Goal: Task Accomplishment & Management: Manage account settings

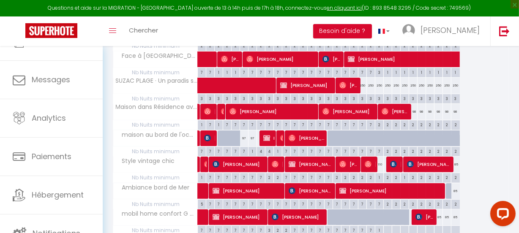
scroll to position [63, 0]
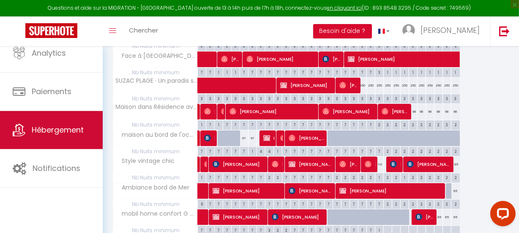
click at [40, 129] on span "Hébergement" at bounding box center [58, 130] width 52 height 11
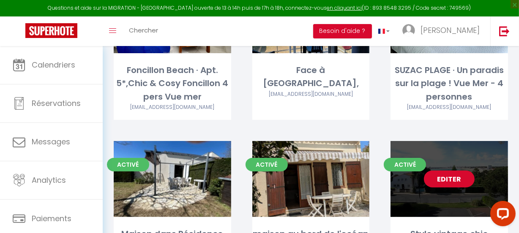
scroll to position [192, 0]
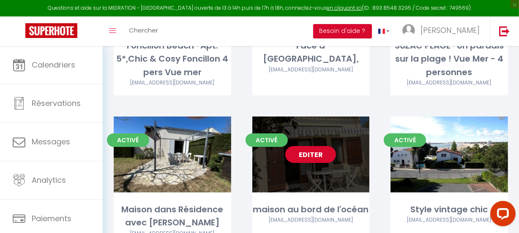
click at [308, 151] on link "Editer" at bounding box center [310, 154] width 51 height 17
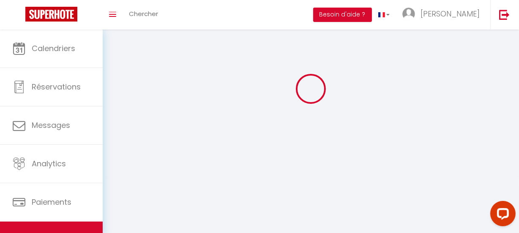
select select
select select "28"
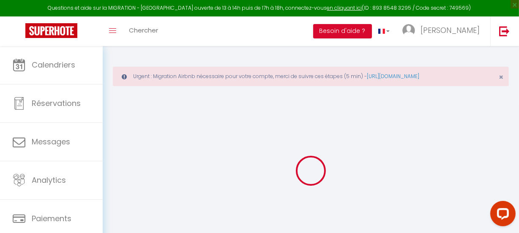
select select
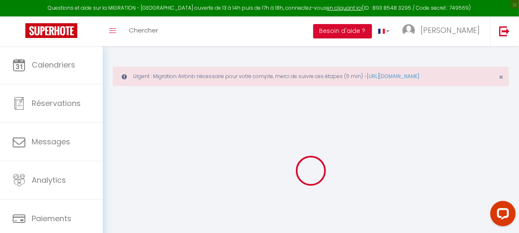
select select
checkbox input "false"
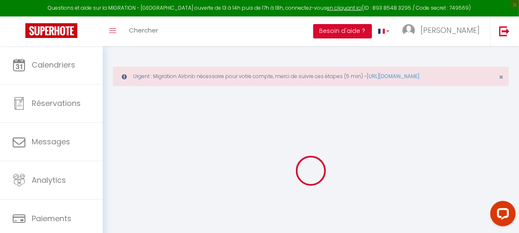
select select
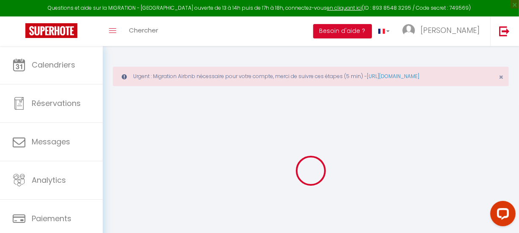
select select
checkbox input "false"
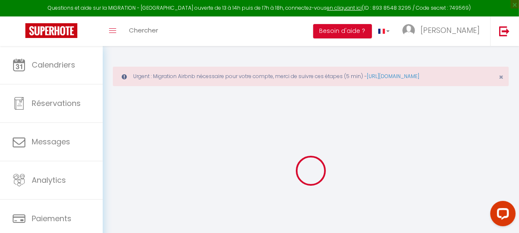
checkbox input "false"
select select
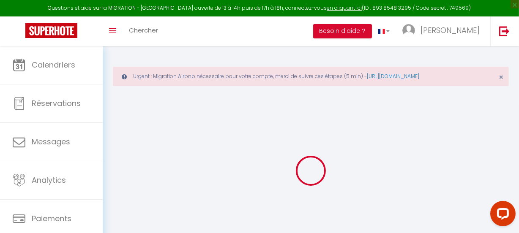
select select
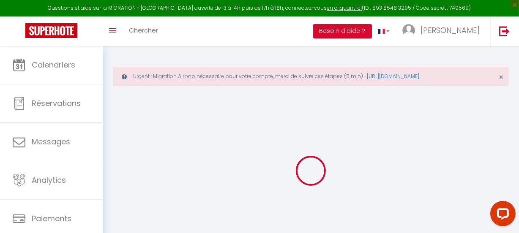
checkbox input "false"
select select
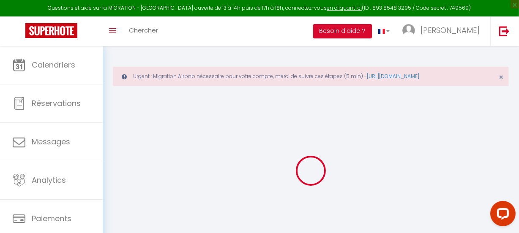
select select
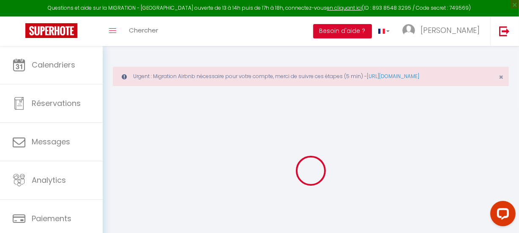
select select
checkbox input "false"
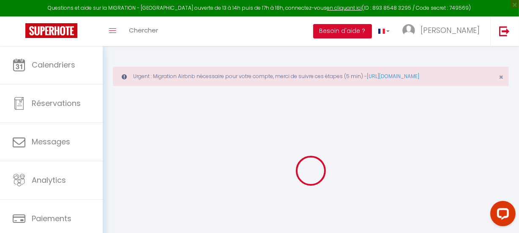
checkbox input "false"
select select
type input "maison au bord de l'océan"
type input "[GEOGRAPHIC_DATA]"
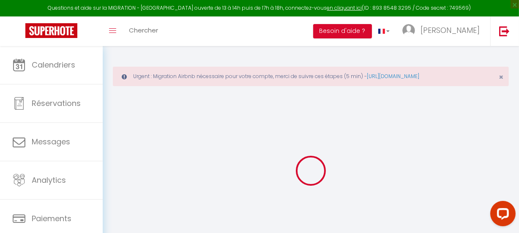
type input "MONTAGNE"
type input "4 Impasse des hauts de cana"
type input "19270"
type input "USSAC"
select select "houses"
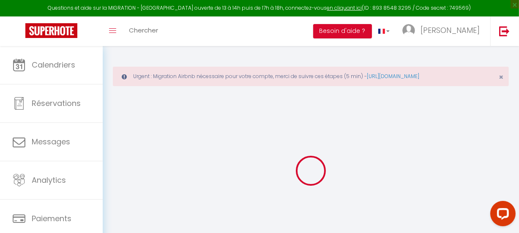
select select "2"
type input "75"
type input "30"
type input "300"
select select
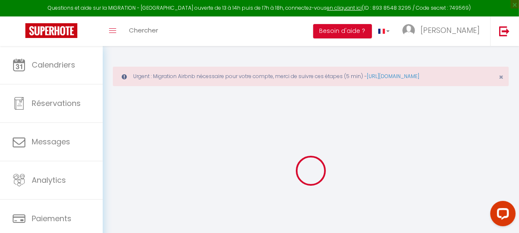
select select
type input "[STREET_ADDRESS]"
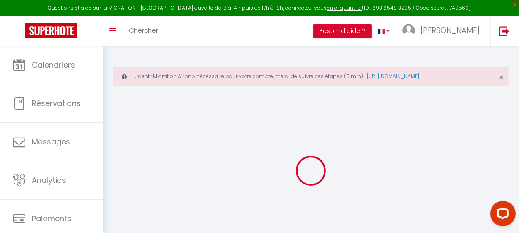
type input "17640"
type input "VAUX SUR MER"
type input "[EMAIL_ADDRESS][DOMAIN_NAME]"
select select "6822"
checkbox input "false"
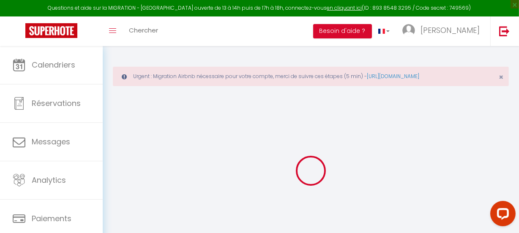
checkbox input "false"
checkbox input "true"
checkbox input "false"
type input "0"
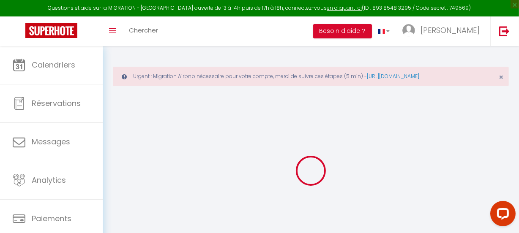
type input "0"
select select
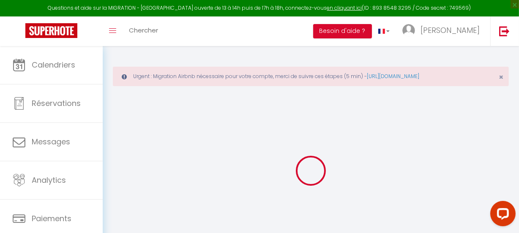
select select
checkbox input "false"
checkbox input "true"
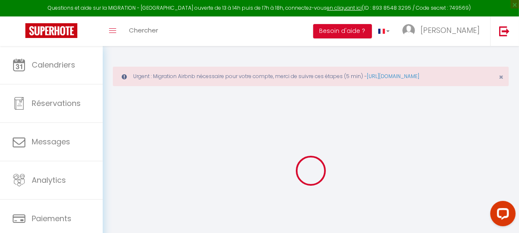
checkbox input "false"
select select
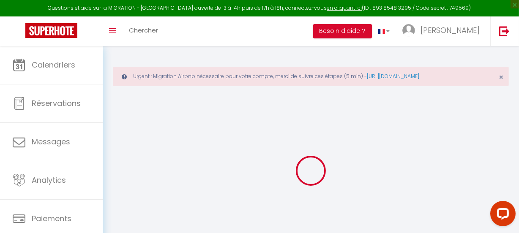
select select
checkbox input "false"
checkbox input "true"
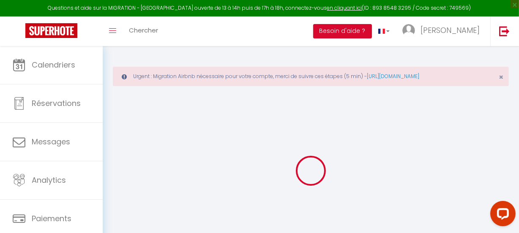
checkbox input "false"
select select
checkbox input "false"
checkbox input "true"
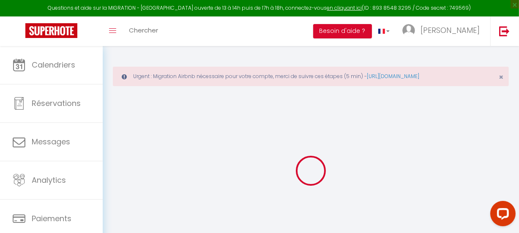
checkbox input "false"
select select
checkbox input "false"
checkbox input "true"
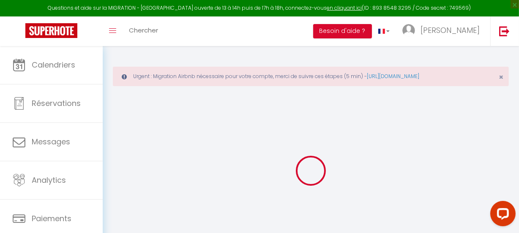
checkbox input "false"
select select "15:00"
select select "23:45"
select select "12:00"
select select "30"
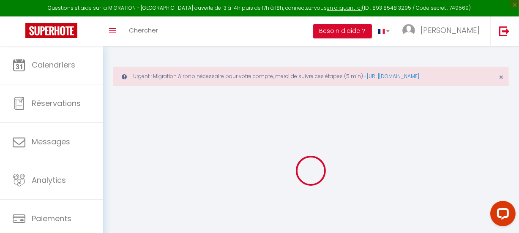
select select "120"
select select
checkbox input "false"
checkbox input "true"
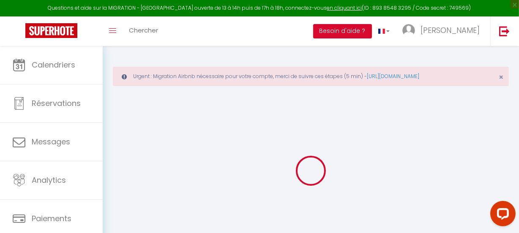
checkbox input "false"
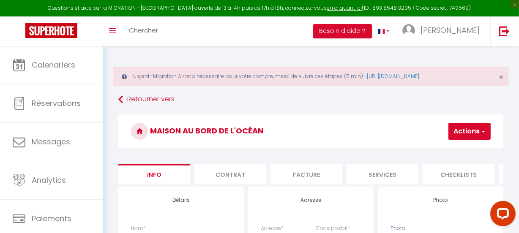
select select
checkbox input "false"
checkbox input "true"
checkbox input "false"
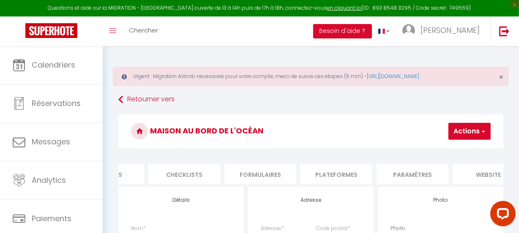
scroll to position [0, 277]
click at [414, 175] on li "Paramètres" at bounding box center [411, 174] width 72 height 21
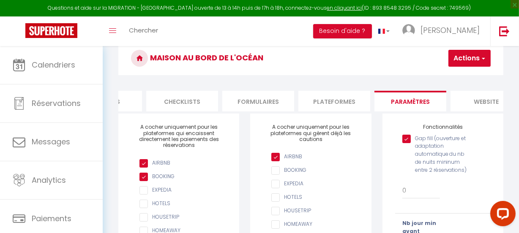
scroll to position [77, 0]
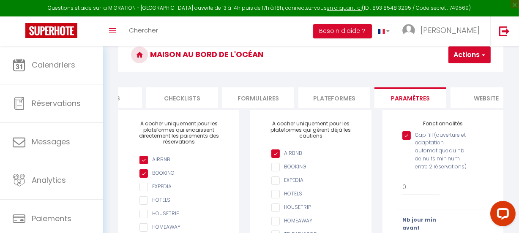
drag, startPoint x: 404, startPoint y: 140, endPoint x: 436, endPoint y: 140, distance: 31.3
click at [405, 140] on input "Gap fill (ouverture et adaptation automatique du nb de nuits mininum entre 2 ré…" at bounding box center [435, 136] width 65 height 8
checkbox input "false"
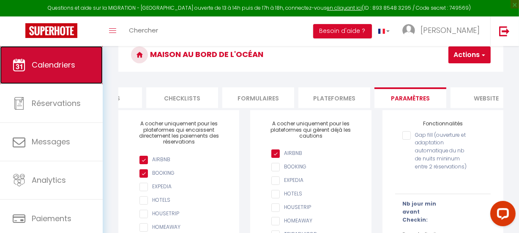
click at [52, 64] on span "Calendriers" at bounding box center [54, 65] width 44 height 11
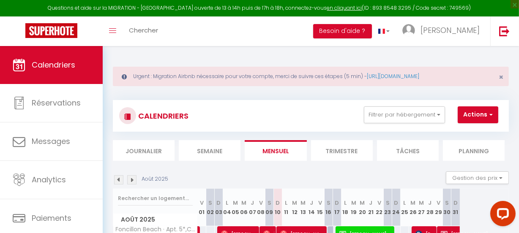
click at [351, 152] on li "Trimestre" at bounding box center [342, 150] width 62 height 21
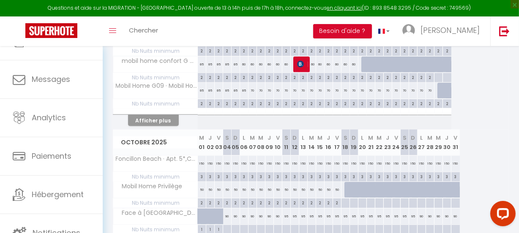
scroll to position [63, 0]
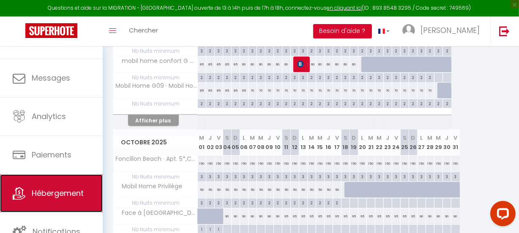
click at [64, 194] on span "Hébergement" at bounding box center [58, 193] width 52 height 11
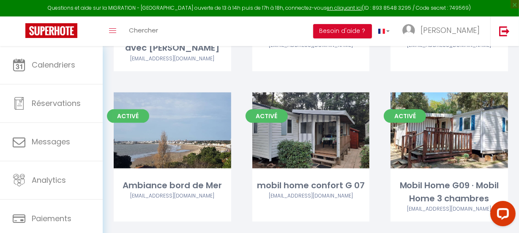
scroll to position [384, 0]
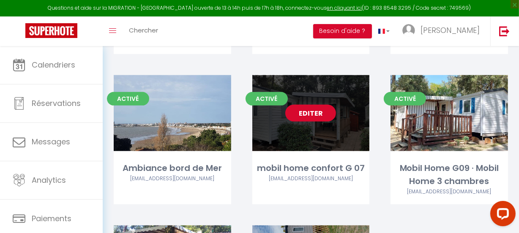
click at [313, 112] on link "Editer" at bounding box center [310, 113] width 51 height 17
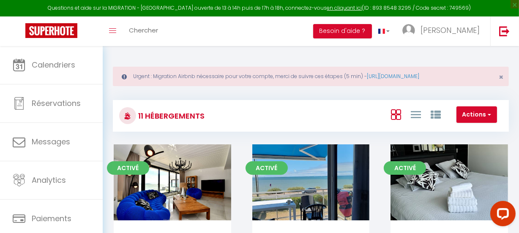
select select "3"
select select "2"
select select "1"
select select
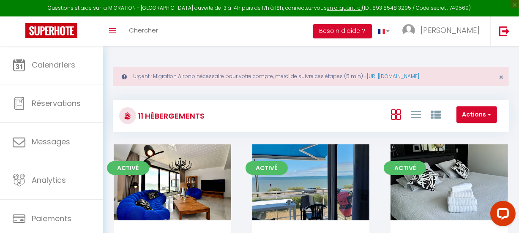
select select "28"
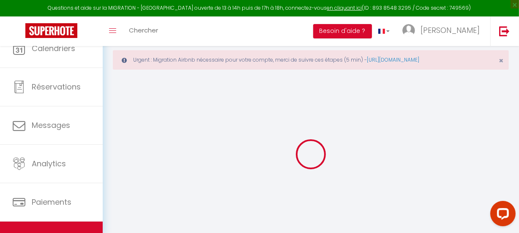
select select
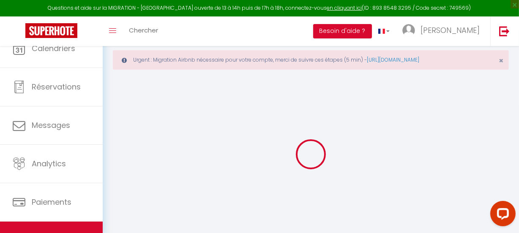
select select
checkbox input "false"
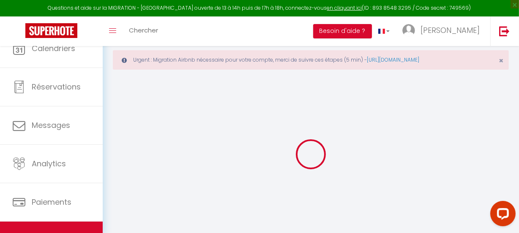
select select
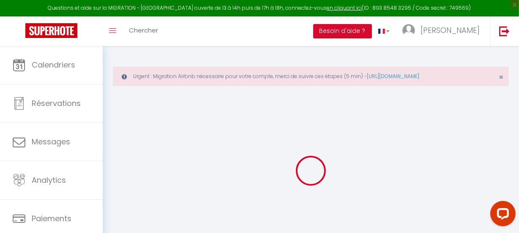
select select
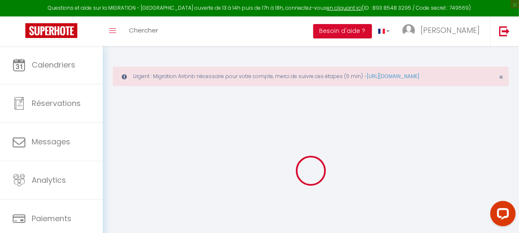
select select
checkbox input "false"
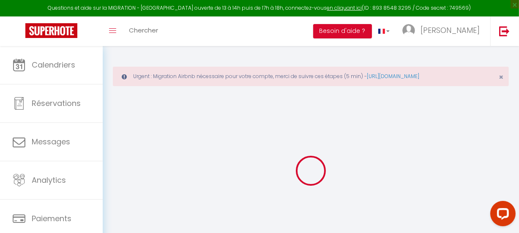
select select
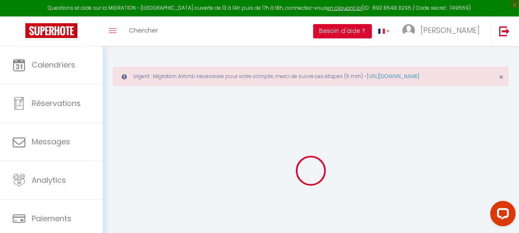
select select
checkbox input "false"
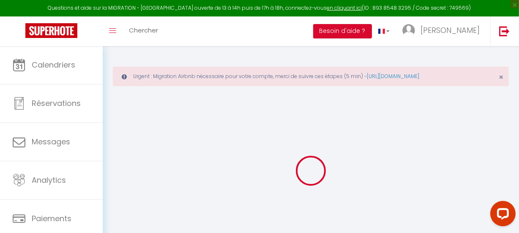
checkbox input "false"
select select
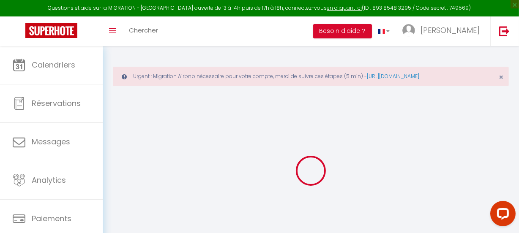
select select
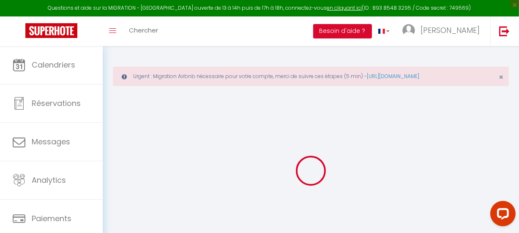
checkbox input "false"
select select
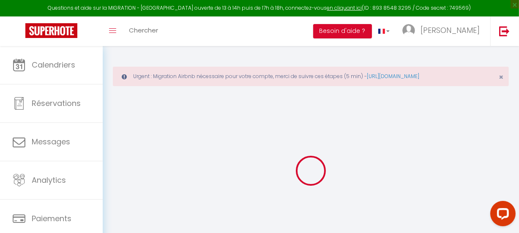
select select
type input "mobil home confort G 07"
type input "[PERSON_NAME]"
type input "[STREET_ADDRESS]"
type input "37000"
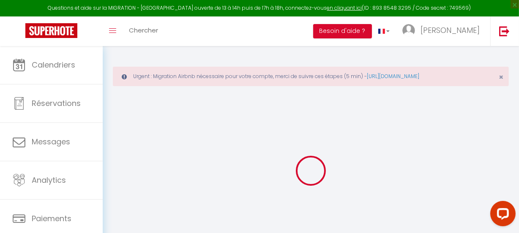
type input "Mérignac"
select select "6"
select select "2"
type input "55"
type input "30"
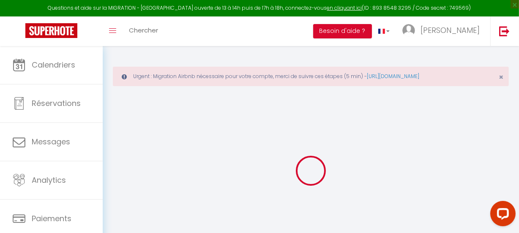
type input "0.66"
type input "300"
select select
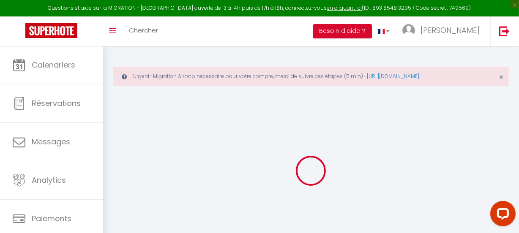
select select
type input "[STREET_ADDRESS]"
type input "17110"
type input "[GEOGRAPHIC_DATA]"
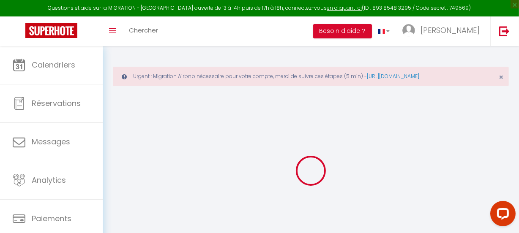
type input "[EMAIL_ADDRESS][DOMAIN_NAME]"
select select "6822"
checkbox input "false"
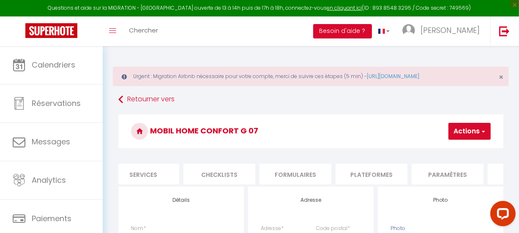
scroll to position [0, 246]
click at [428, 171] on li "Paramètres" at bounding box center [441, 174] width 72 height 21
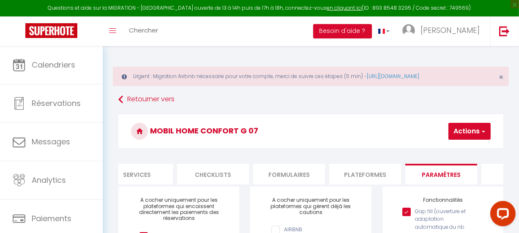
click at [408, 216] on input "Gap fill (ouverture et adaptation automatique du nb de nuits mininum entre 2 ré…" at bounding box center [435, 212] width 65 height 8
click at [481, 133] on span "button" at bounding box center [482, 131] width 5 height 8
click at [467, 152] on link "Enregistrer" at bounding box center [457, 150] width 67 height 11
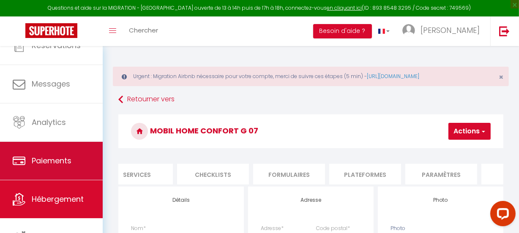
scroll to position [63, 0]
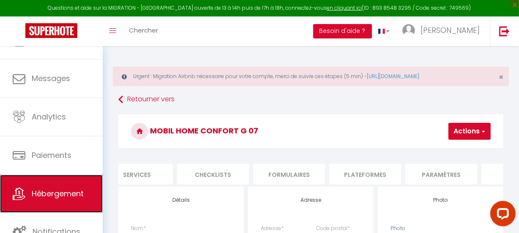
click at [69, 192] on span "Hébergement" at bounding box center [58, 194] width 52 height 11
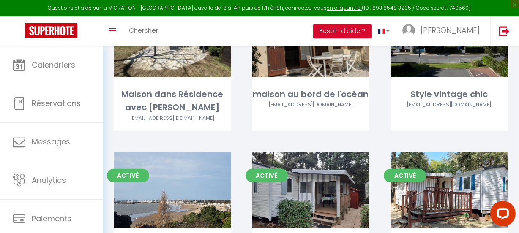
scroll to position [384, 0]
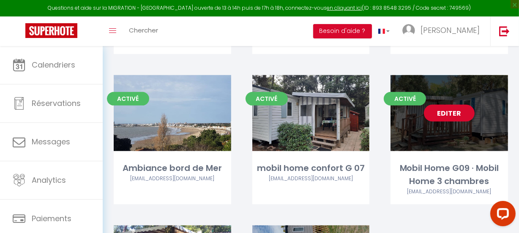
click at [465, 109] on link "Editer" at bounding box center [449, 113] width 51 height 17
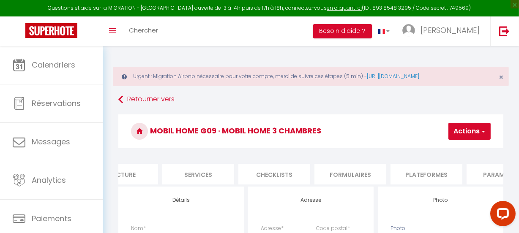
scroll to position [0, 200]
click at [479, 179] on li "Paramètres" at bounding box center [488, 174] width 72 height 21
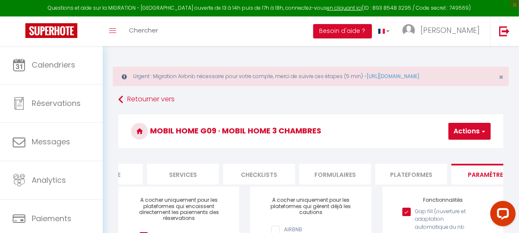
click at [406, 216] on input "Gap fill (ouverture et adaptation automatique du nb de nuits mininum entre 2 ré…" at bounding box center [435, 212] width 65 height 8
click at [483, 131] on span "button" at bounding box center [482, 131] width 5 height 8
click at [432, 148] on input "Enregistrer" at bounding box center [447, 150] width 31 height 8
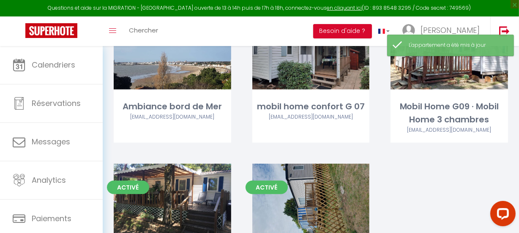
scroll to position [461, 0]
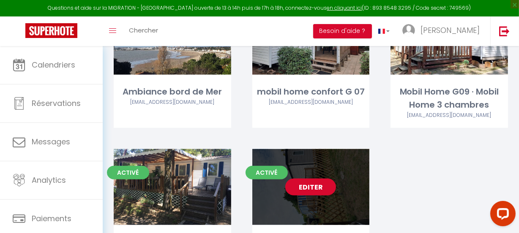
click at [323, 182] on link "Editer" at bounding box center [310, 187] width 51 height 17
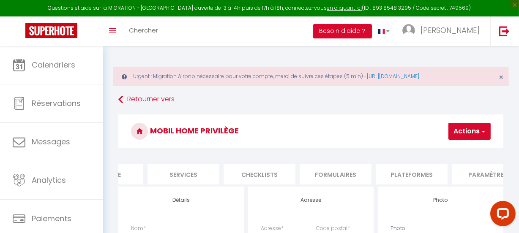
scroll to position [0, 200]
click at [465, 169] on li "Paramètres" at bounding box center [488, 174] width 72 height 21
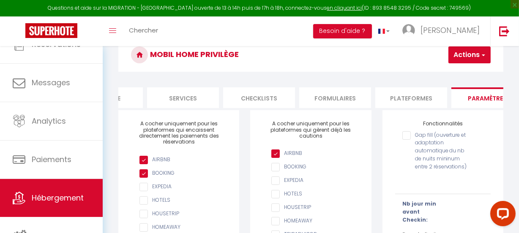
scroll to position [63, 0]
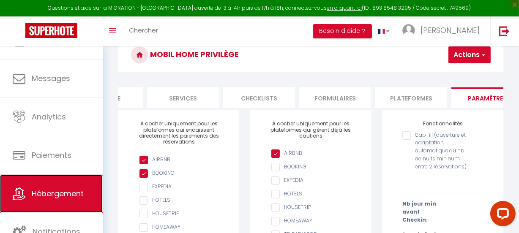
click at [59, 191] on span "Hébergement" at bounding box center [58, 194] width 52 height 11
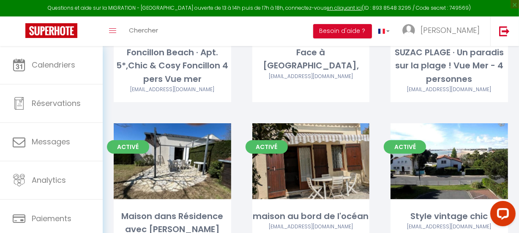
scroll to position [192, 0]
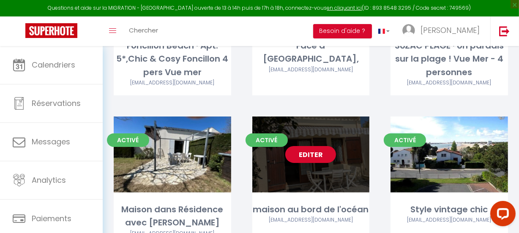
click at [312, 155] on link "Editer" at bounding box center [310, 154] width 51 height 17
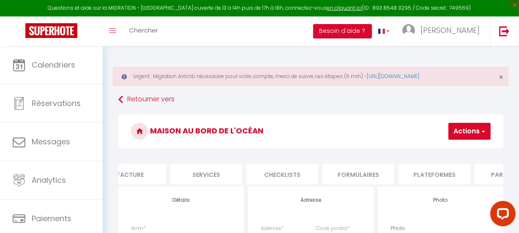
scroll to position [0, 200]
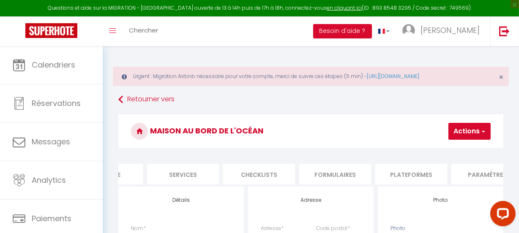
click at [482, 167] on li "Paramètres" at bounding box center [488, 174] width 72 height 21
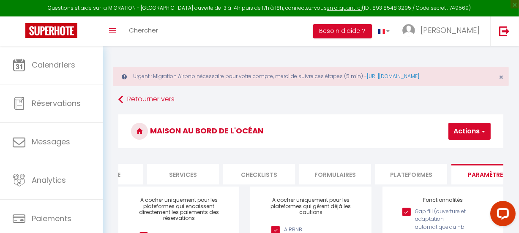
click at [406, 216] on input "Gap fill (ouverture et adaptation automatique du nb de nuits mininum entre 2 ré…" at bounding box center [435, 212] width 65 height 8
click at [471, 133] on button "Actions" at bounding box center [470, 131] width 42 height 17
click at [469, 151] on link "Enregistrer" at bounding box center [457, 150] width 67 height 11
click at [480, 129] on span "button" at bounding box center [482, 131] width 5 height 8
click at [439, 150] on input "Enregistrer" at bounding box center [447, 150] width 31 height 8
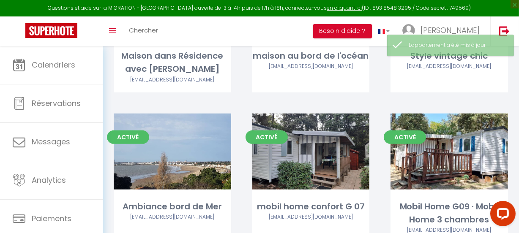
scroll to position [384, 0]
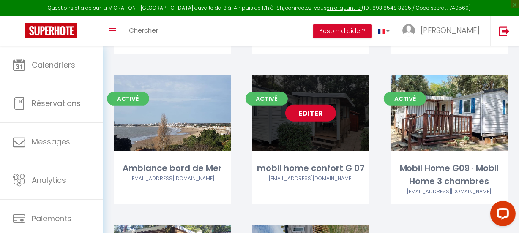
click at [314, 112] on link "Editer" at bounding box center [310, 113] width 51 height 17
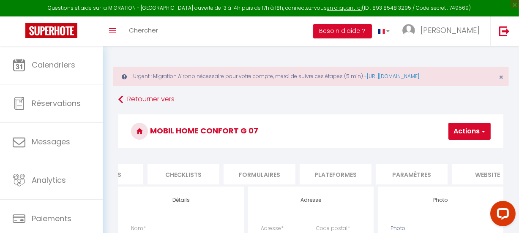
scroll to position [0, 277]
click at [408, 177] on li "Paramètres" at bounding box center [411, 174] width 72 height 21
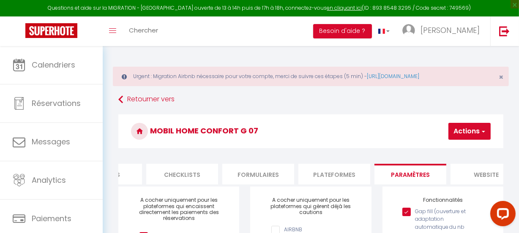
click at [407, 214] on input "Gap fill (ouverture et adaptation automatique du nb de nuits mininum entre 2 ré…" at bounding box center [435, 212] width 65 height 8
click at [480, 130] on span "button" at bounding box center [482, 131] width 5 height 8
click at [446, 150] on input "Enregistrer" at bounding box center [447, 150] width 31 height 8
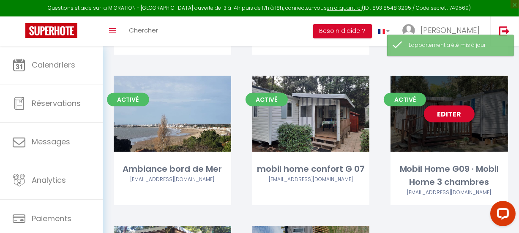
scroll to position [384, 0]
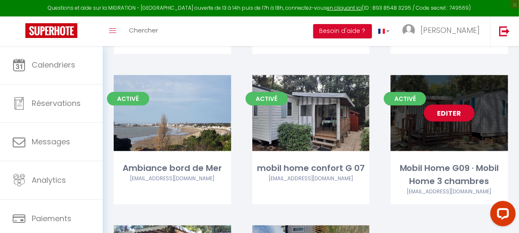
click at [452, 107] on link "Editer" at bounding box center [449, 113] width 51 height 17
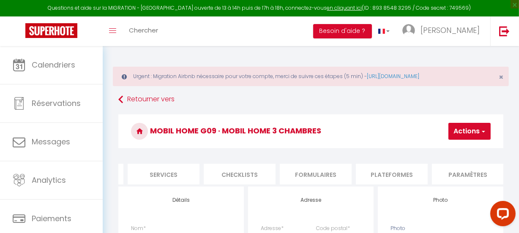
scroll to position [0, 230]
click at [460, 173] on li "Paramètres" at bounding box center [457, 174] width 72 height 21
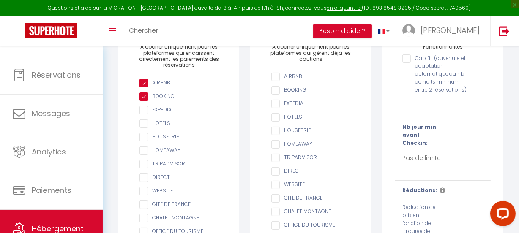
scroll to position [63, 0]
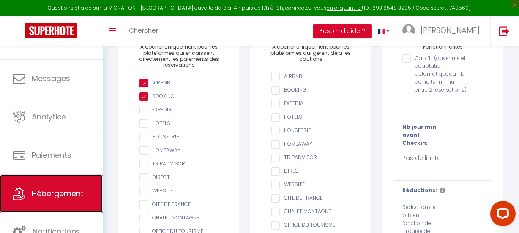
click at [65, 189] on span "Hébergement" at bounding box center [58, 194] width 52 height 11
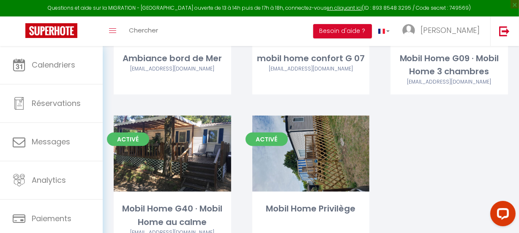
scroll to position [499, 0]
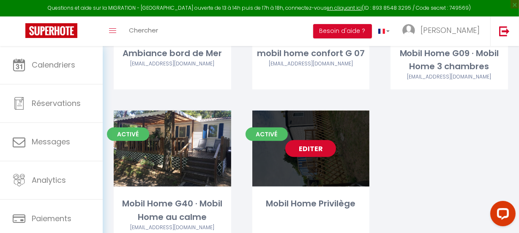
click at [303, 146] on link "Editer" at bounding box center [310, 148] width 51 height 17
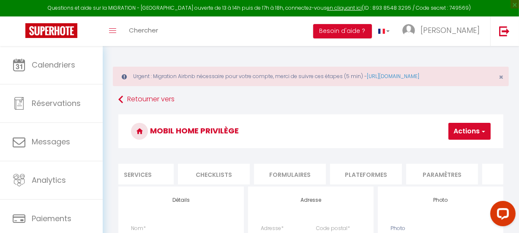
scroll to position [0, 246]
click at [436, 175] on li "Paramètres" at bounding box center [441, 174] width 72 height 21
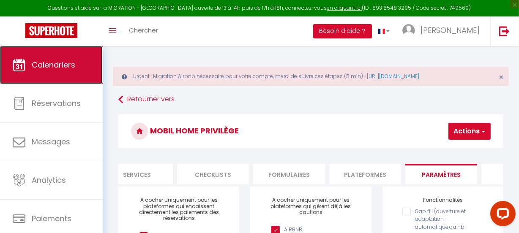
click at [69, 69] on span "Calendriers" at bounding box center [54, 65] width 44 height 11
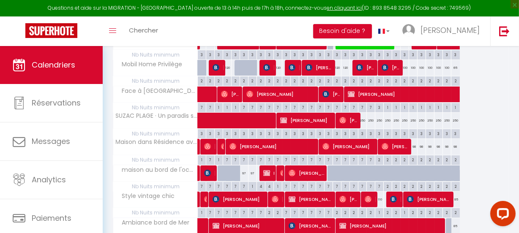
scroll to position [192, 0]
